Goal: Transaction & Acquisition: Purchase product/service

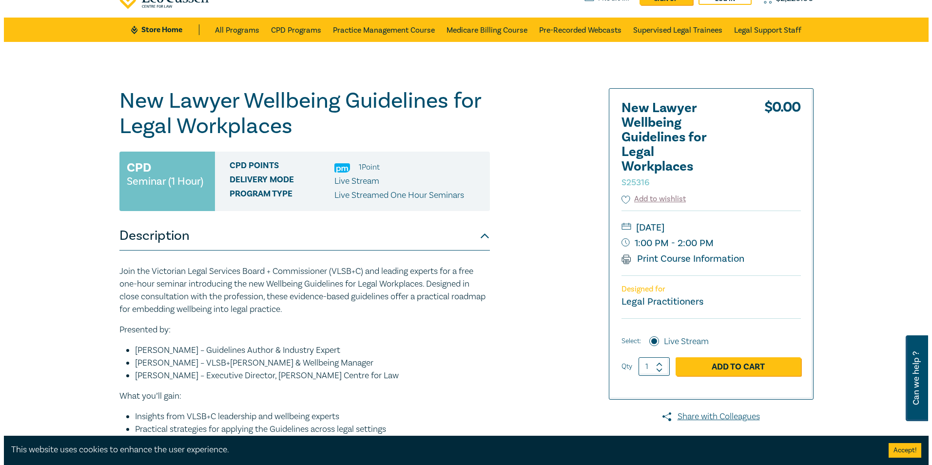
scroll to position [146, 0]
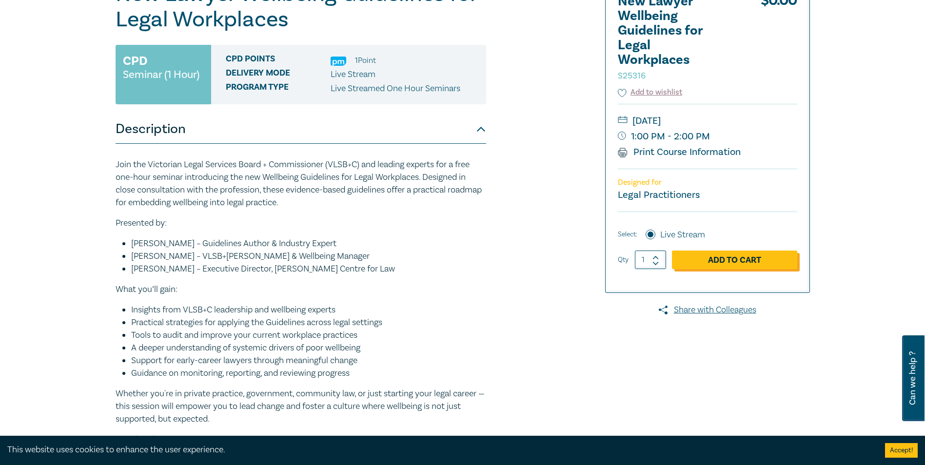
click at [741, 257] on link "Add to Cart" at bounding box center [734, 260] width 125 height 19
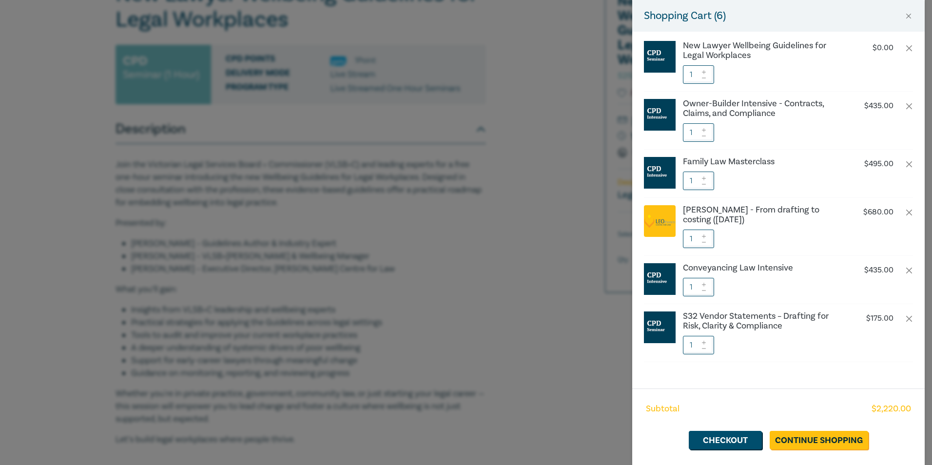
scroll to position [21, 0]
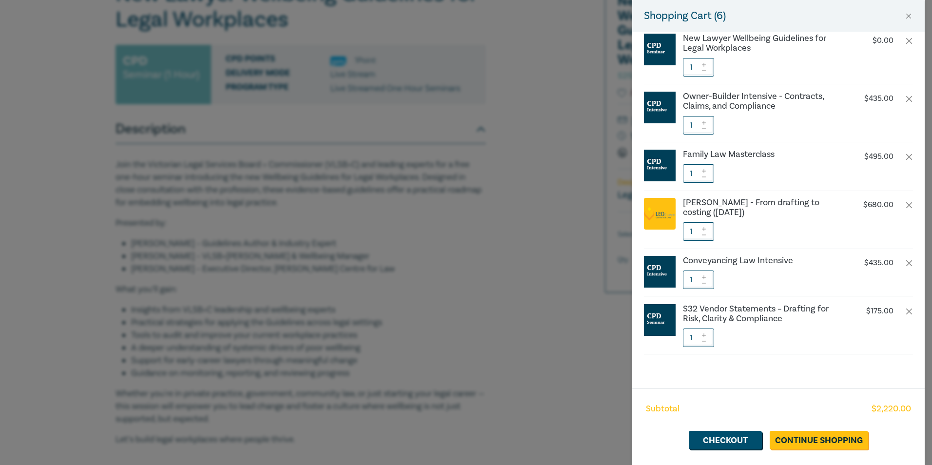
click at [900, 201] on li "[PERSON_NAME] - From drafting to costing ([DATE]) $ 680.00 1" at bounding box center [778, 220] width 269 height 58
click at [905, 203] on button "button" at bounding box center [909, 205] width 8 height 8
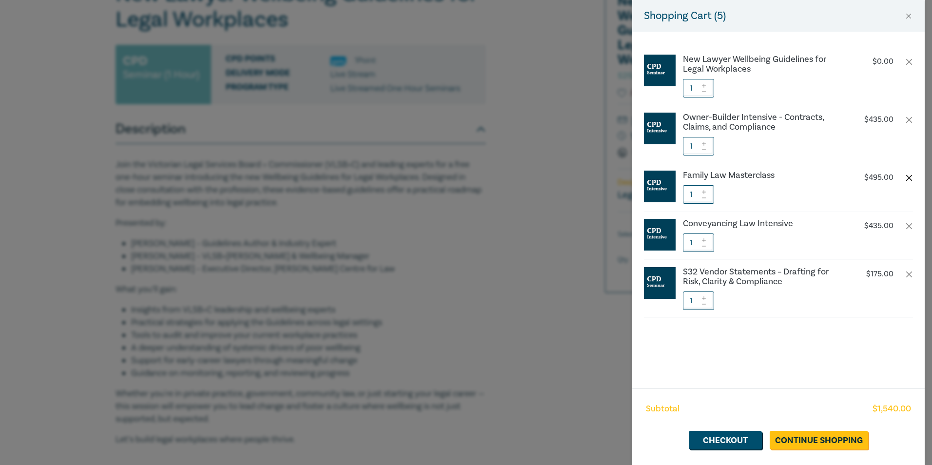
click at [908, 178] on button "button" at bounding box center [909, 178] width 8 height 8
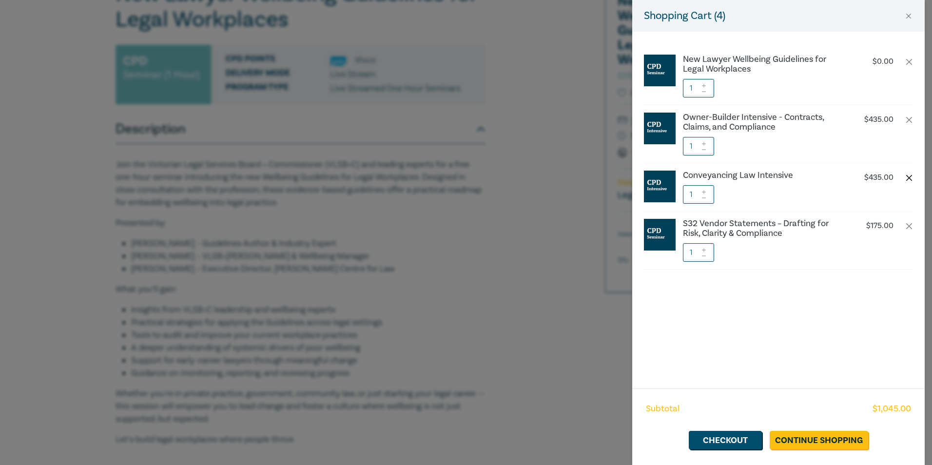
click at [909, 177] on button "button" at bounding box center [909, 178] width 8 height 8
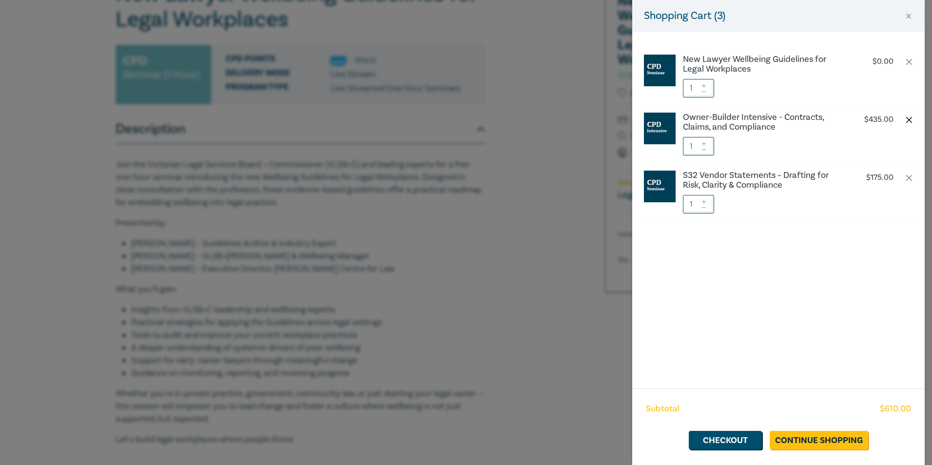
click at [912, 119] on button "button" at bounding box center [909, 120] width 8 height 8
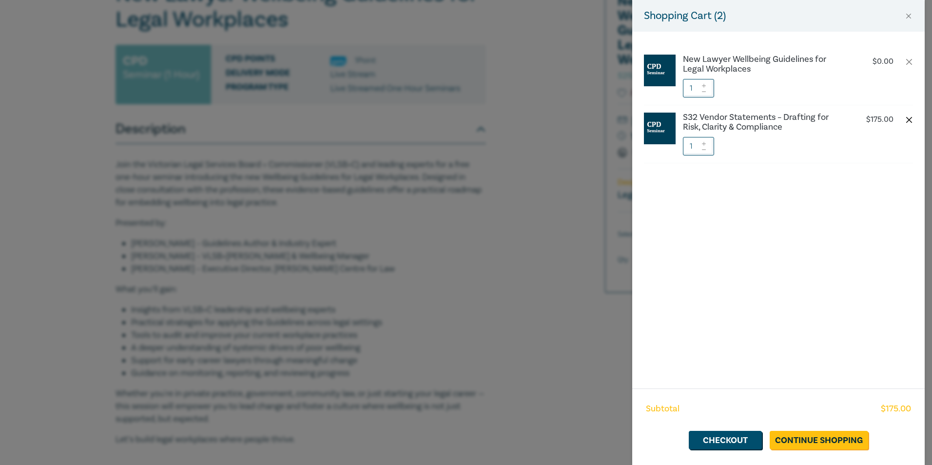
click at [909, 121] on button "button" at bounding box center [909, 120] width 8 height 8
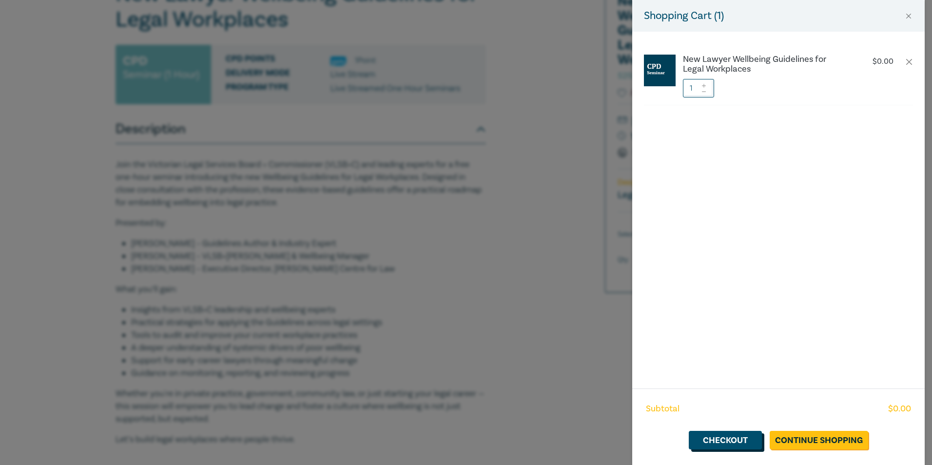
click at [716, 442] on link "Checkout" at bounding box center [725, 440] width 73 height 19
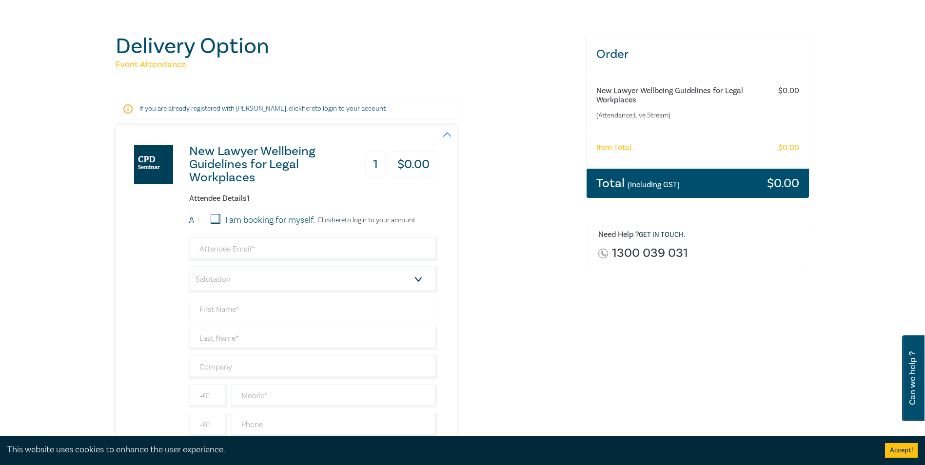
scroll to position [195, 0]
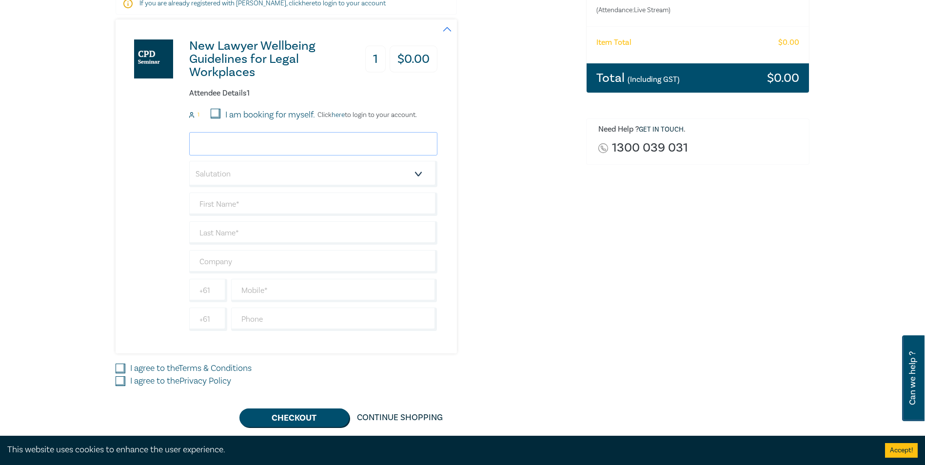
click at [282, 143] on input "email" at bounding box center [313, 143] width 248 height 23
type input "[PERSON_NAME][EMAIL_ADDRESS][DOMAIN_NAME]"
type input "[PERSON_NAME]"
type input "Melbourne Lawyers & Mediators"
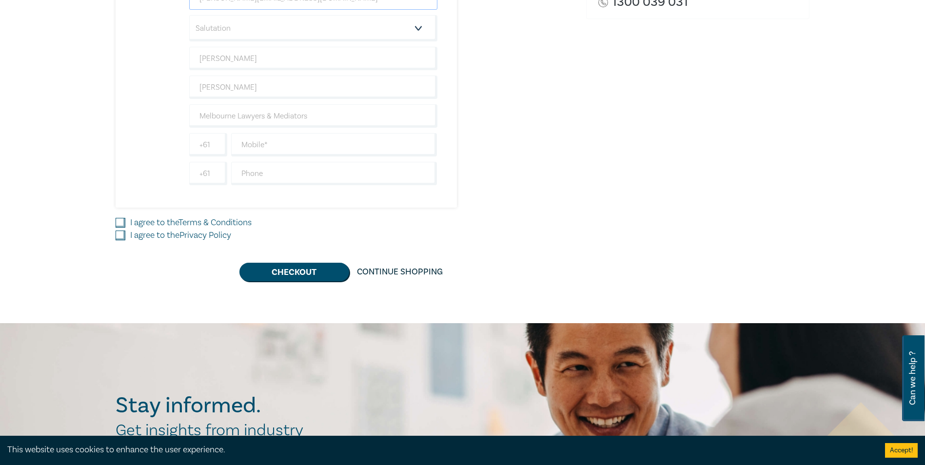
scroll to position [341, 0]
drag, startPoint x: 267, startPoint y: 60, endPoint x: 194, endPoint y: 59, distance: 73.6
click at [194, 59] on input "[PERSON_NAME]" at bounding box center [313, 57] width 248 height 23
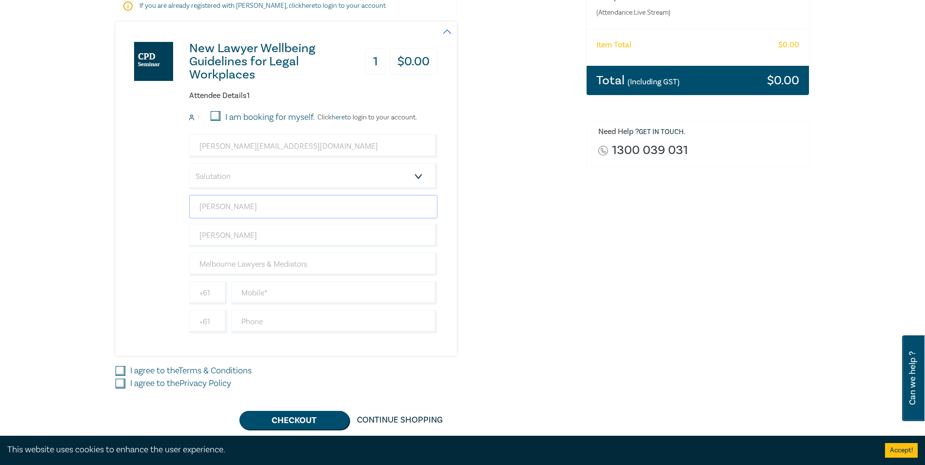
scroll to position [195, 0]
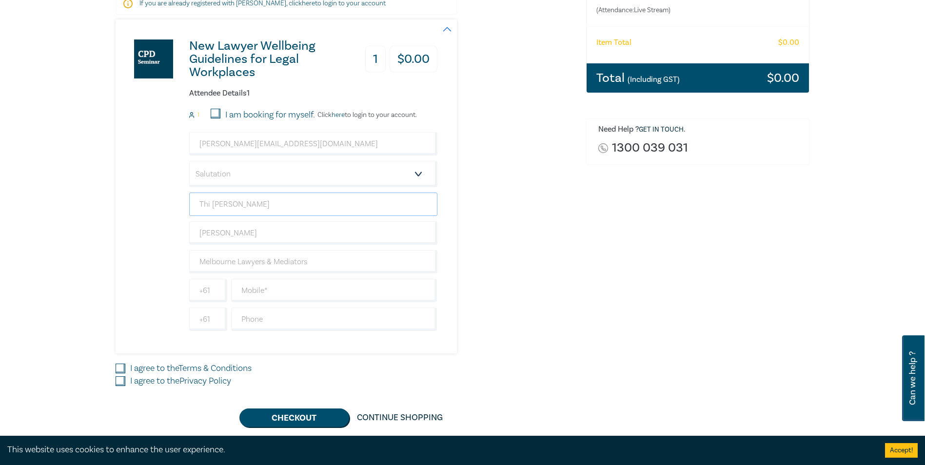
type input "Thi [PERSON_NAME]"
click at [502, 252] on div "New Lawyer Wellbeing Guidelines for Legal Workplaces 1 $ 0.00 Attendee Details …" at bounding box center [345, 187] width 459 height 334
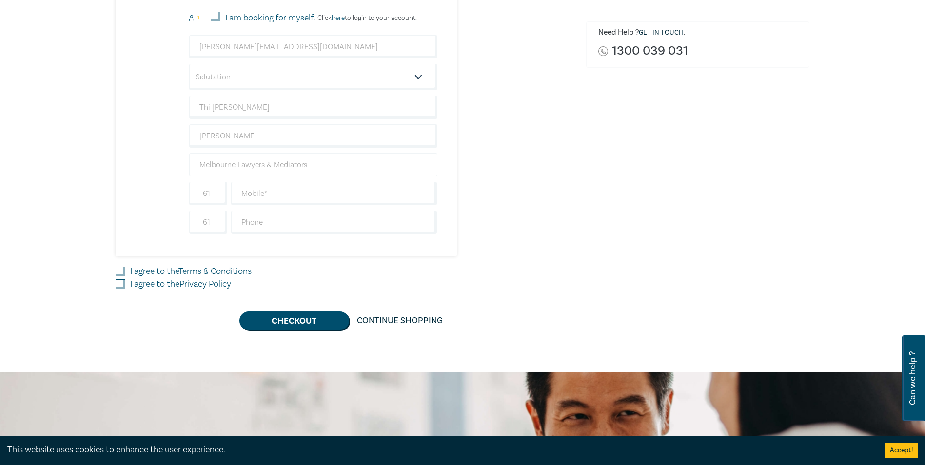
scroll to position [293, 0]
drag, startPoint x: 320, startPoint y: 193, endPoint x: 331, endPoint y: 192, distance: 11.2
click at [320, 193] on input "text" at bounding box center [334, 192] width 206 height 23
type input "0431092758"
drag, startPoint x: 123, startPoint y: 271, endPoint x: 122, endPoint y: 288, distance: 16.6
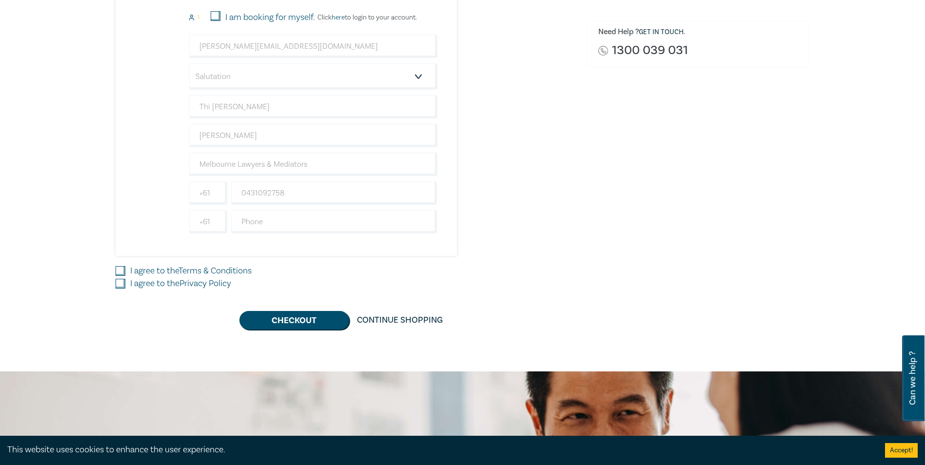
click at [123, 272] on input "I agree to the Terms & Conditions" at bounding box center [121, 271] width 10 height 10
checkbox input "true"
click at [118, 281] on input "I agree to the Privacy Policy" at bounding box center [121, 284] width 10 height 10
checkbox input "true"
click at [278, 317] on button "Checkout" at bounding box center [294, 320] width 110 height 19
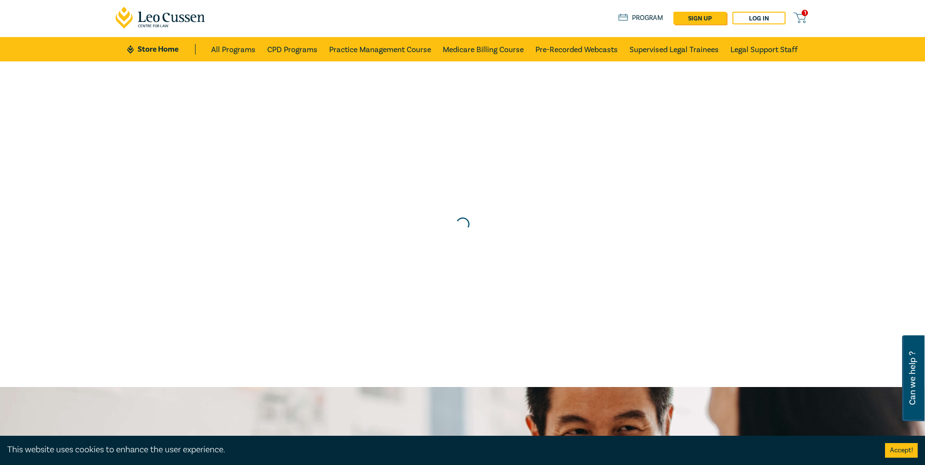
scroll to position [0, 0]
